Goal: Information Seeking & Learning: Find specific fact

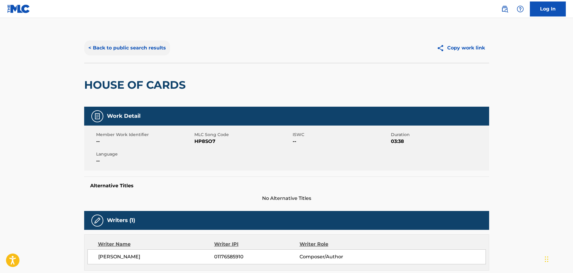
click at [149, 51] on button "< Back to public search results" at bounding box center [127, 47] width 86 height 15
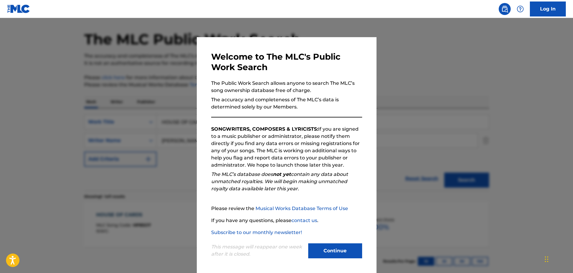
click at [136, 86] on div at bounding box center [286, 154] width 573 height 273
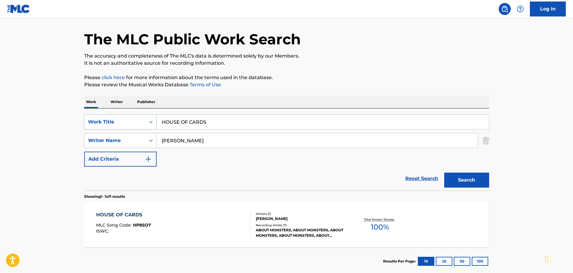
drag, startPoint x: 210, startPoint y: 119, endPoint x: 133, endPoint y: 115, distance: 76.4
click at [133, 115] on div "SearchWithCriteria0038c5d6-e341-4108-8c5d-818113393810 Work Title HOUSE OF CARDS" at bounding box center [286, 121] width 405 height 15
type input "a suitable boy"
type input "[PERSON_NAME]"
click at [444, 172] on button "Search" at bounding box center [466, 179] width 45 height 15
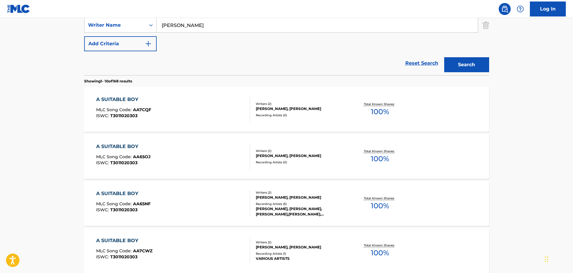
scroll to position [139, 0]
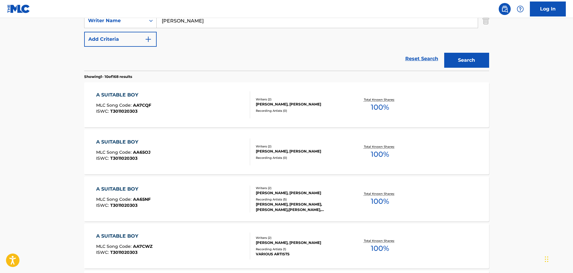
click at [198, 112] on div "A SUITABLE BOY MLC Song Code : AA7CQF ISWC : T3011020303" at bounding box center [173, 104] width 154 height 27
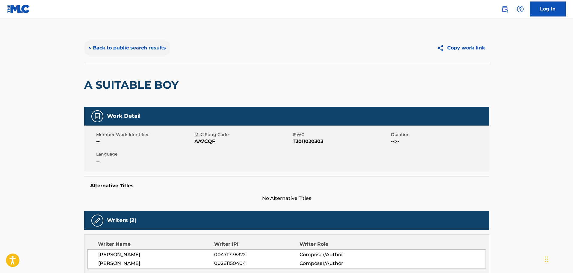
click at [130, 51] on button "< Back to public search results" at bounding box center [127, 47] width 86 height 15
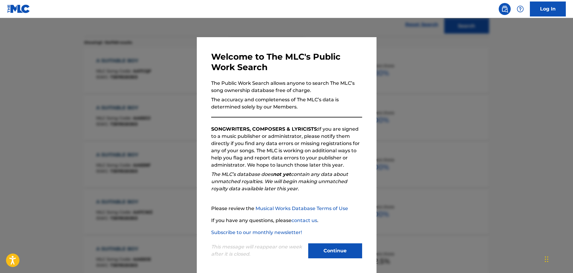
click at [366, 83] on div "Welcome to The MLC's Public Work Search The Public Work Search allows anyone to…" at bounding box center [287, 155] width 180 height 237
click at [390, 91] on div at bounding box center [286, 154] width 573 height 273
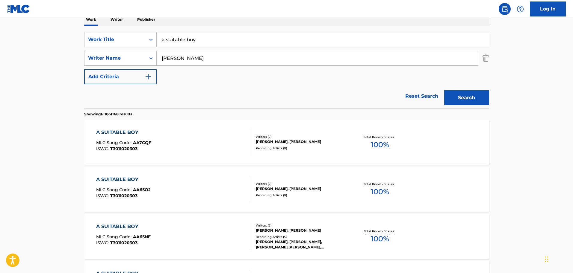
scroll to position [53, 0]
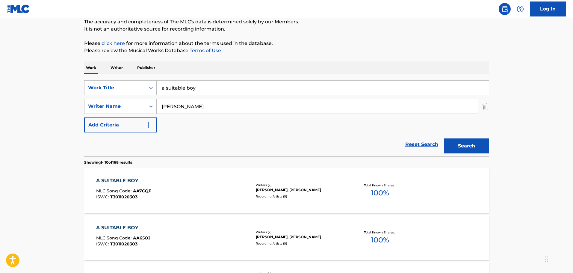
drag, startPoint x: 266, startPoint y: 85, endPoint x: 144, endPoint y: 77, distance: 121.8
click at [149, 80] on div "SearchWithCriteria0038c5d6-e341-4108-8c5d-818113393810 Work Title a suitable bo…" at bounding box center [286, 115] width 405 height 82
type input "guilt by aSSOCIATION"
type input "BAK"
click at [444, 138] on button "Search" at bounding box center [466, 145] width 45 height 15
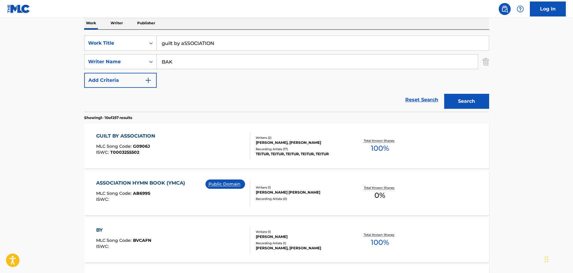
scroll to position [113, 0]
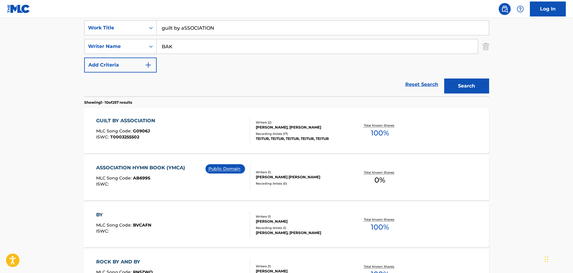
click at [180, 131] on div "GUILT BY ASSOCIATION MLC Song Code : G0906J ISWC : T0003255502" at bounding box center [173, 130] width 154 height 27
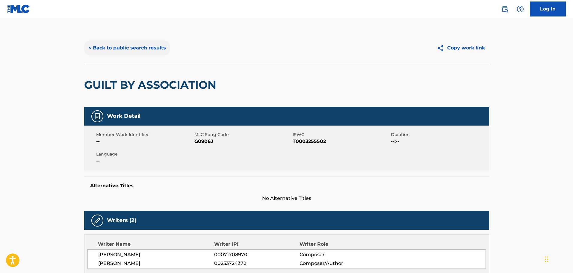
click at [166, 48] on button "< Back to public search results" at bounding box center [127, 47] width 86 height 15
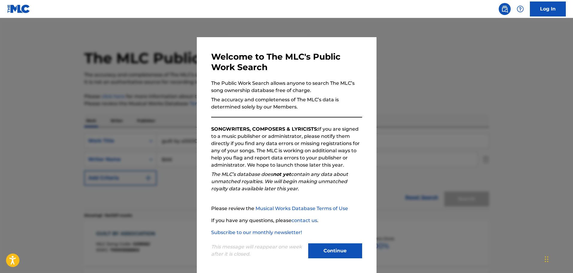
scroll to position [113, 0]
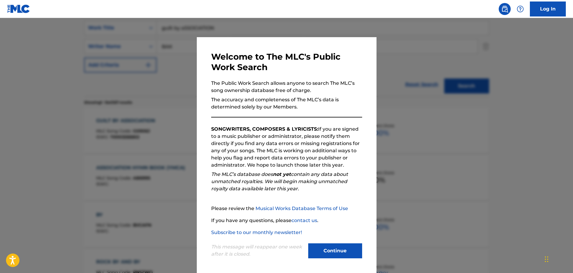
click at [191, 67] on div at bounding box center [286, 154] width 573 height 273
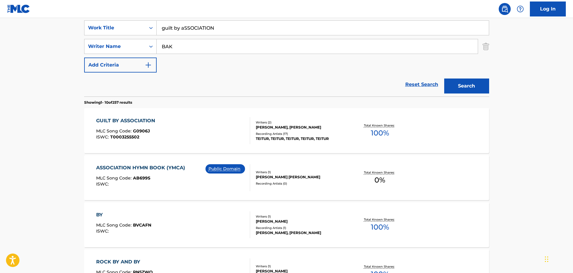
drag, startPoint x: 228, startPoint y: 26, endPoint x: 162, endPoint y: 25, distance: 66.8
click at [162, 25] on input "guilt by aSSOCIATION" at bounding box center [323, 28] width 332 height 14
type input "tide pen"
type input "[PERSON_NAME]"
click at [444, 78] on button "Search" at bounding box center [466, 85] width 45 height 15
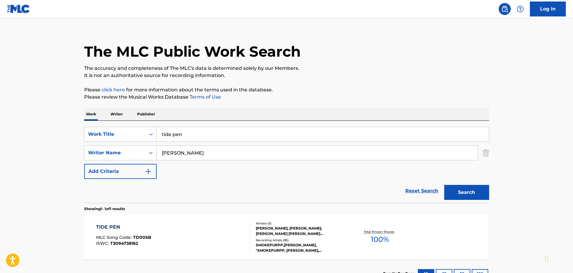
scroll to position [53, 0]
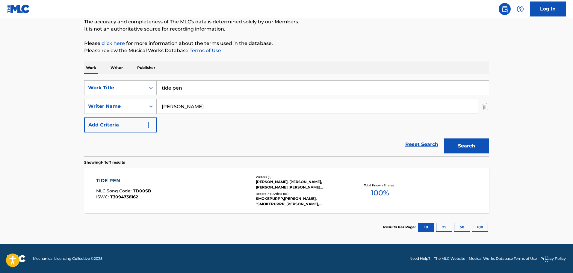
click at [198, 189] on div "TIDE PEN MLC Song Code : TD00SB ISWC : T3094738162" at bounding box center [173, 190] width 154 height 27
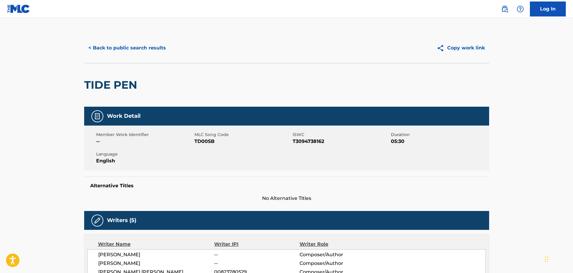
click at [126, 40] on div "< Back to public search results Copy work link" at bounding box center [286, 48] width 405 height 30
click at [128, 45] on button "< Back to public search results" at bounding box center [127, 47] width 86 height 15
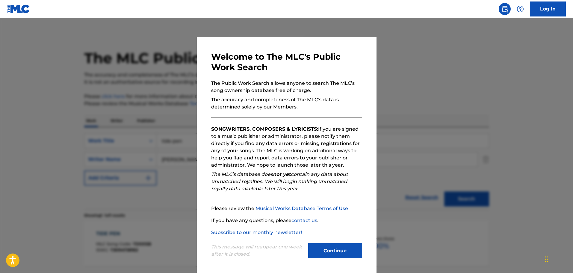
click at [187, 75] on div at bounding box center [286, 154] width 573 height 273
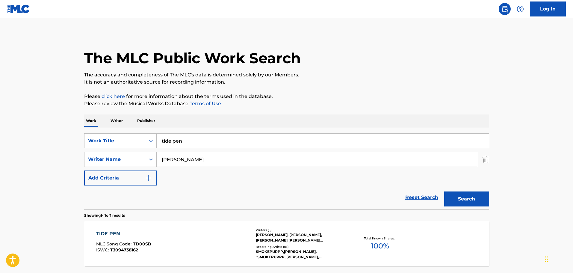
drag, startPoint x: 228, startPoint y: 141, endPoint x: 139, endPoint y: 116, distance: 91.9
click at [139, 116] on div "Work Writer Publisher SearchWithCriteria0038c5d6-e341-4108-8c5d-818113393810 Wo…" at bounding box center [286, 204] width 405 height 180
click at [481, 158] on div "SearchWithCriteria7d3fdf55-0f83-402b-a563-9f40ea87655f Writer Name [PERSON_NAME]" at bounding box center [286, 159] width 405 height 15
click at [483, 159] on img "Search Form" at bounding box center [485, 159] width 7 height 15
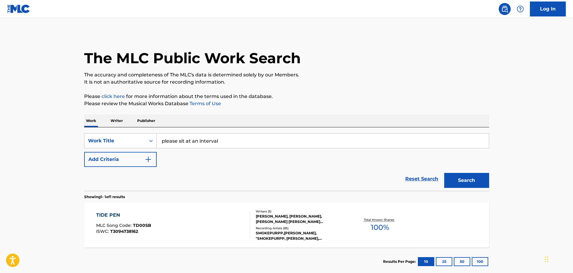
click at [481, 168] on div "Search" at bounding box center [465, 179] width 48 height 24
click at [480, 172] on div "Search" at bounding box center [465, 179] width 48 height 24
drag, startPoint x: 475, startPoint y: 177, endPoint x: 426, endPoint y: 157, distance: 53.6
click at [475, 177] on button "Search" at bounding box center [466, 180] width 45 height 15
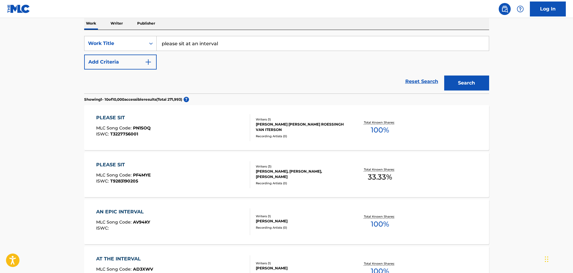
scroll to position [60, 0]
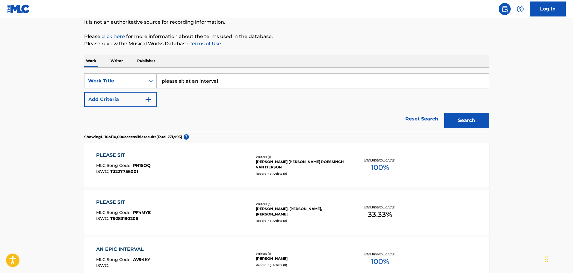
drag, startPoint x: 240, startPoint y: 78, endPoint x: 115, endPoint y: 69, distance: 125.8
click at [115, 69] on div "SearchWithCriteria0038c5d6-e341-4108-8c5d-818113393810 Work Title please sit at…" at bounding box center [286, 98] width 405 height 63
type input "final boss"
click at [113, 93] on button "Add Criteria" at bounding box center [120, 99] width 72 height 15
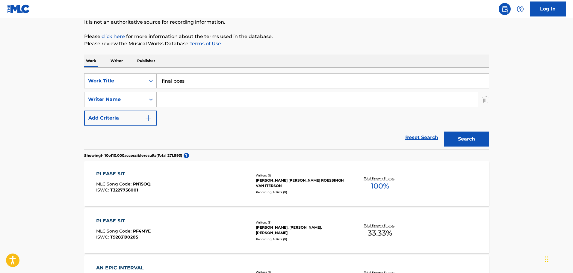
paste input "Kazi"
type input "Kazi"
click at [450, 144] on button "Search" at bounding box center [466, 138] width 45 height 15
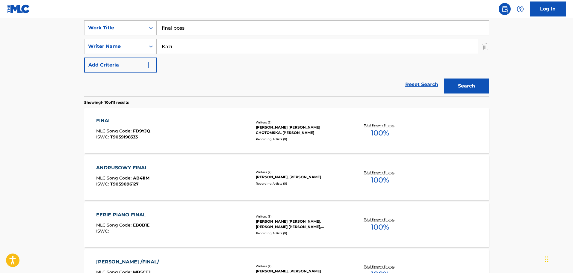
scroll to position [120, 0]
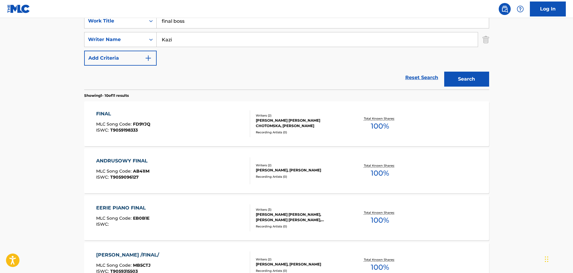
drag, startPoint x: 215, startPoint y: 26, endPoint x: 168, endPoint y: 17, distance: 47.9
click at [168, 17] on div "Log In The MLC Public Work Search The accuracy and completeness of The MLC's da…" at bounding box center [286, 255] width 573 height 751
type input "f"
click at [444, 72] on button "Search" at bounding box center [466, 79] width 45 height 15
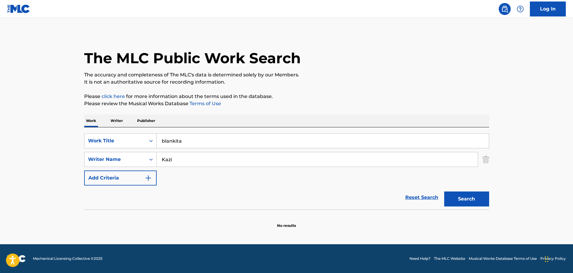
scroll to position [0, 0]
click at [236, 129] on div "SearchWithCriteria0038c5d6-e341-4108-8c5d-818113393810 Work Title blankita Sear…" at bounding box center [286, 168] width 405 height 82
drag, startPoint x: 231, startPoint y: 142, endPoint x: 61, endPoint y: 119, distance: 170.9
click at [61, 119] on main "The MLC Public Work Search The accuracy and completeness of The MLC's data is d…" at bounding box center [286, 131] width 573 height 226
click at [444, 191] on button "Search" at bounding box center [466, 198] width 45 height 15
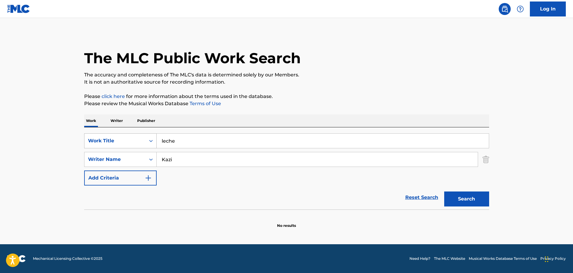
drag, startPoint x: 205, startPoint y: 142, endPoint x: 124, endPoint y: 135, distance: 81.7
click at [124, 135] on div "SearchWithCriteria0038c5d6-e341-4108-8c5d-818113393810 Work Title leche" at bounding box center [286, 140] width 405 height 15
click at [444, 191] on button "Search" at bounding box center [466, 198] width 45 height 15
click at [487, 164] on img "Search Form" at bounding box center [485, 159] width 7 height 15
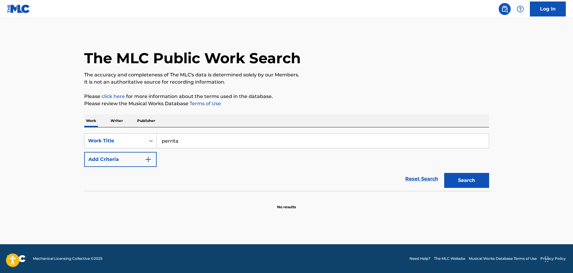
drag, startPoint x: 268, startPoint y: 136, endPoint x: 69, endPoint y: 133, distance: 199.7
click at [69, 133] on main "The MLC Public Work Search The accuracy and completeness of The MLC's data is d…" at bounding box center [286, 131] width 573 height 226
type input "last millenium when we were young"
click at [444, 173] on button "Search" at bounding box center [466, 180] width 45 height 15
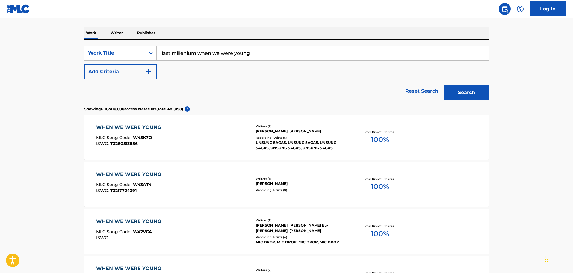
scroll to position [90, 0]
